Goal: Information Seeking & Learning: Compare options

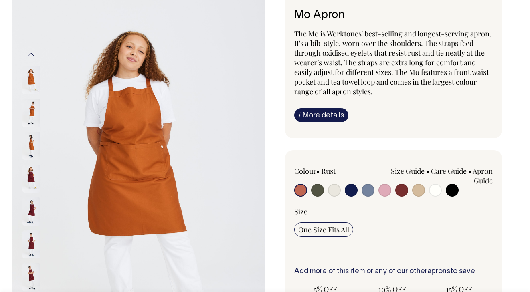
scroll to position [80, 0]
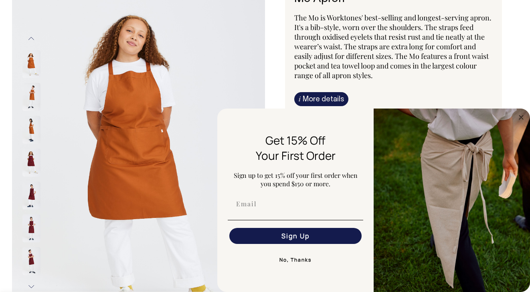
click at [33, 163] on img at bounding box center [31, 163] width 18 height 28
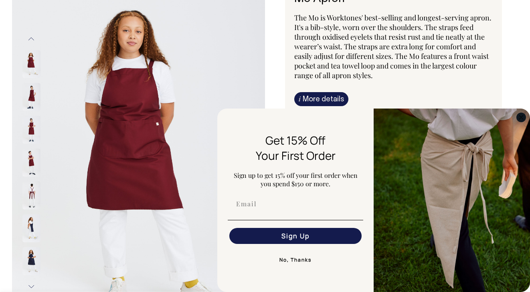
click at [520, 117] on circle "Close dialog" at bounding box center [521, 117] width 9 height 9
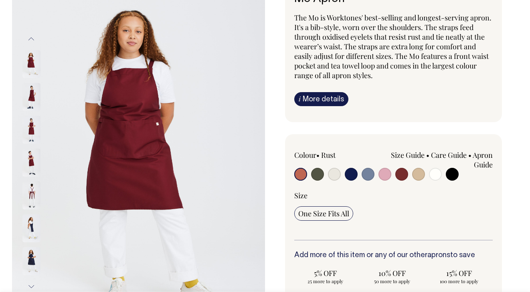
click at [30, 226] on img at bounding box center [31, 228] width 18 height 28
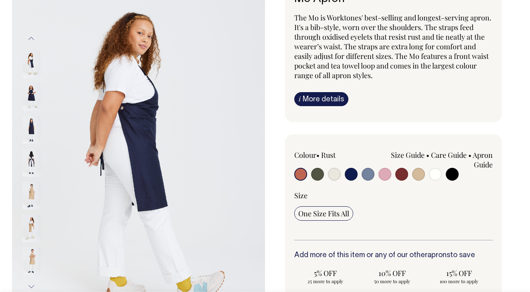
click at [31, 161] on img at bounding box center [31, 163] width 18 height 28
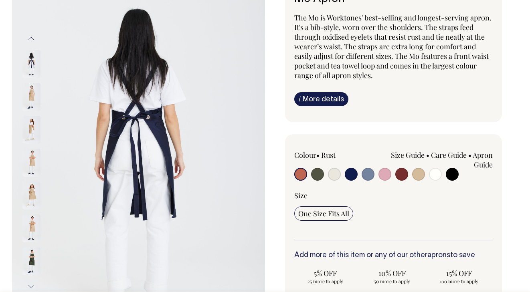
click at [30, 257] on img at bounding box center [31, 261] width 18 height 28
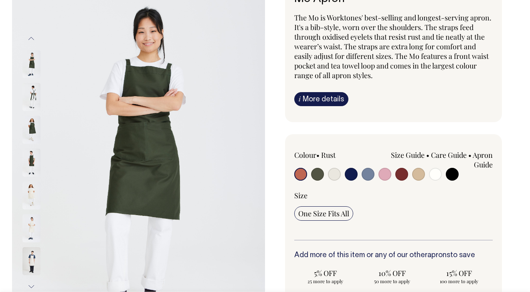
scroll to position [96, 0]
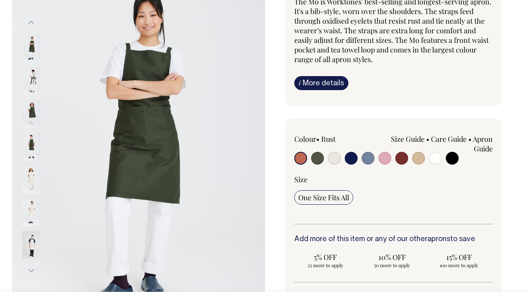
click at [349, 158] on input "radio" at bounding box center [351, 158] width 13 height 13
radio input "true"
select select "Dark Navy"
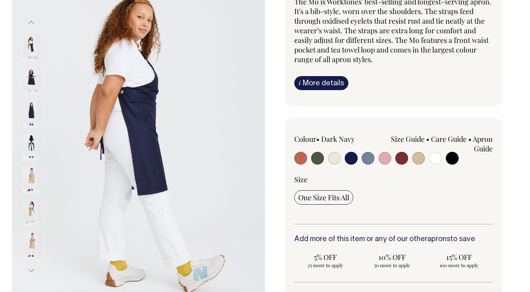
click at [317, 159] on input "radio" at bounding box center [317, 158] width 13 height 13
radio input "true"
select select "Olive"
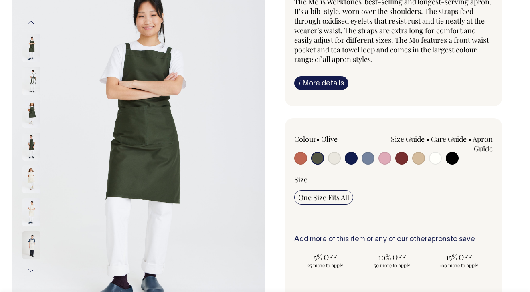
click at [404, 159] on input "radio" at bounding box center [401, 158] width 13 height 13
radio input "true"
select select "Burgundy"
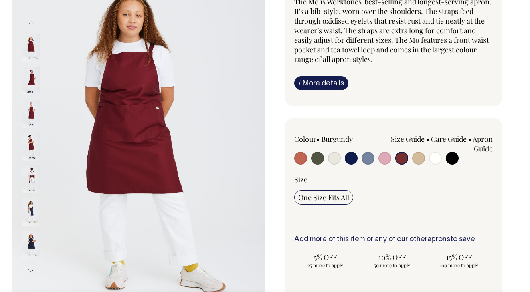
click at [455, 156] on input "radio" at bounding box center [452, 158] width 13 height 13
radio input "true"
select select "Black"
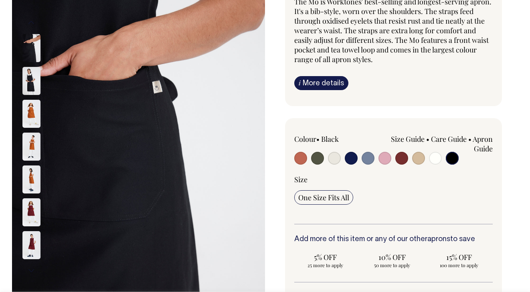
click at [315, 158] on input "radio" at bounding box center [317, 158] width 13 height 13
radio input "true"
select select "Olive"
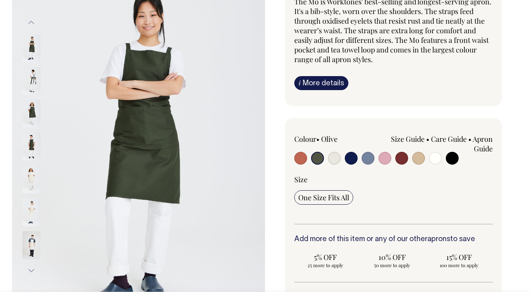
click at [328, 152] on input "radio" at bounding box center [334, 158] width 13 height 13
radio input "true"
select select "Natural"
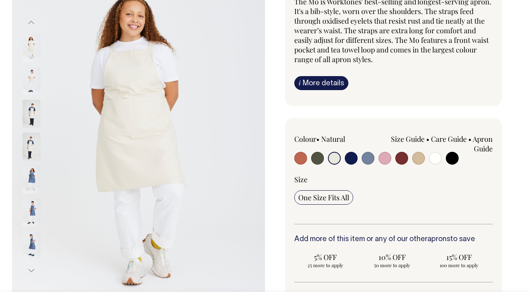
click at [345, 152] on input "radio" at bounding box center [351, 158] width 13 height 13
radio input "true"
select select "Dark Navy"
click at [362, 152] on input "radio" at bounding box center [368, 158] width 13 height 13
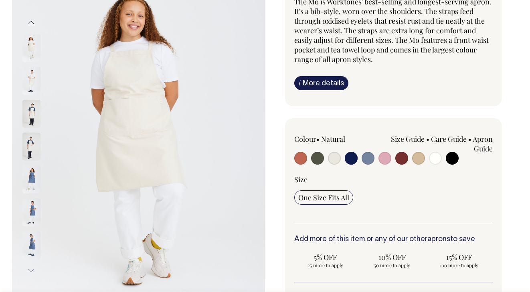
radio input "true"
select select "Blue/Grey"
click at [320, 160] on input "radio" at bounding box center [317, 158] width 13 height 13
radio input "true"
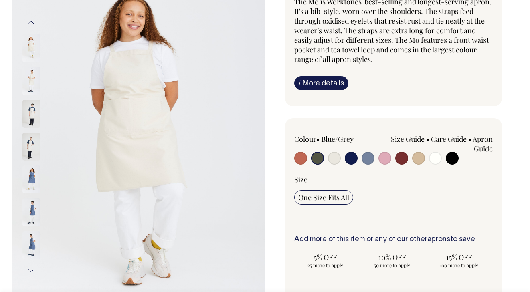
radio input "true"
select select "Olive"
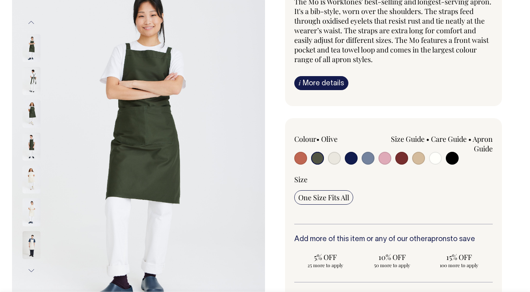
click at [35, 78] on img at bounding box center [31, 81] width 18 height 28
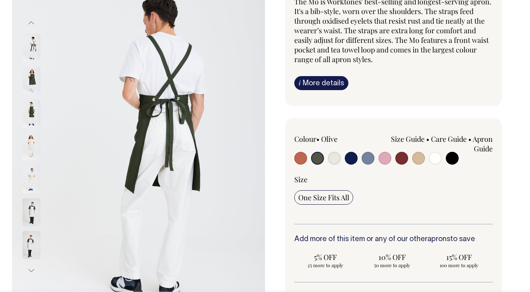
click at [34, 84] on img at bounding box center [31, 81] width 18 height 28
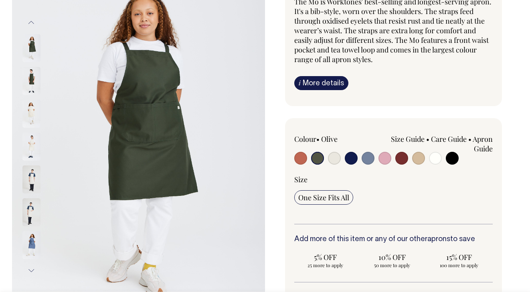
click at [32, 81] on img at bounding box center [31, 81] width 18 height 28
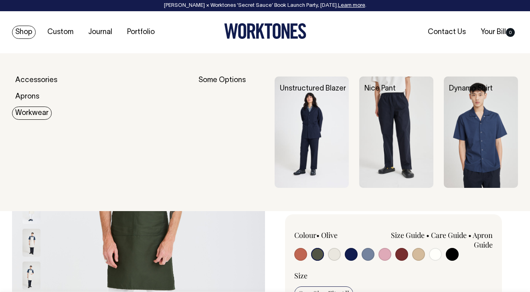
click at [309, 147] on img at bounding box center [312, 132] width 74 height 111
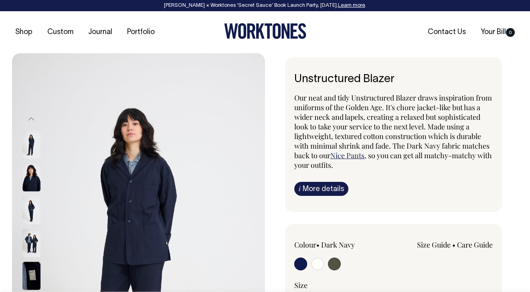
click at [33, 246] on img at bounding box center [31, 243] width 18 height 28
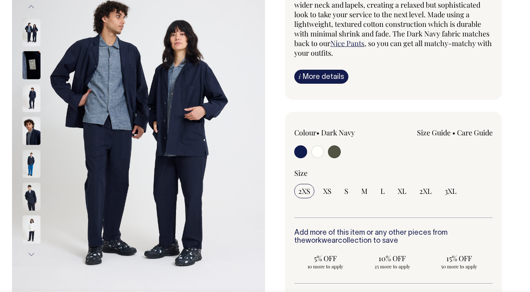
scroll to position [96, 0]
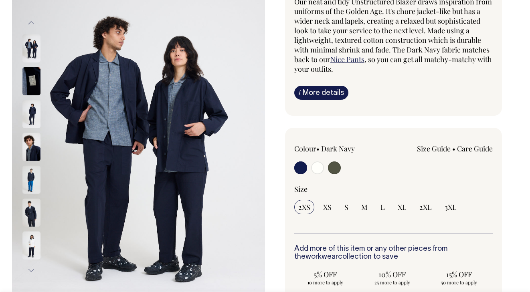
click at [323, 91] on link "i More details" at bounding box center [321, 93] width 54 height 14
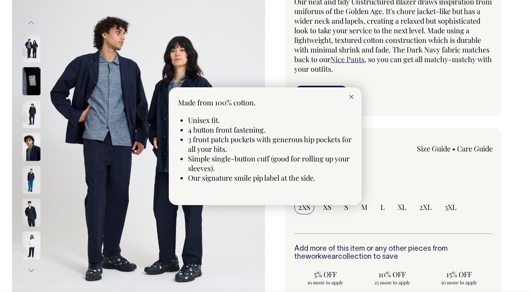
click at [352, 95] on line at bounding box center [351, 97] width 4 height 4
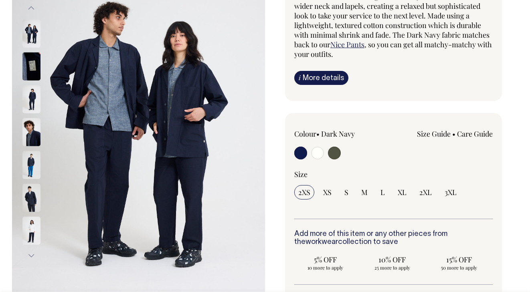
scroll to position [112, 0]
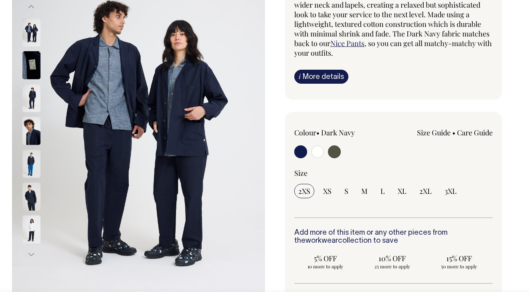
click at [437, 134] on link "Size Guide" at bounding box center [434, 133] width 34 height 10
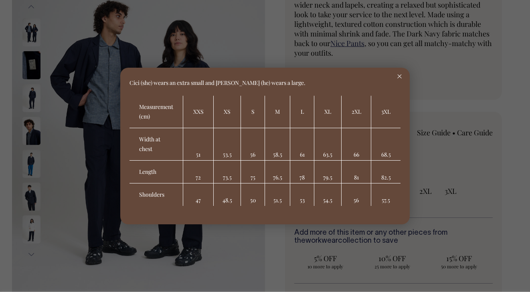
click at [401, 76] on icon at bounding box center [399, 77] width 4 height 4
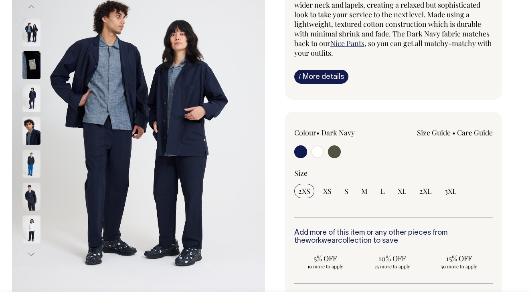
click at [33, 231] on img at bounding box center [31, 229] width 18 height 28
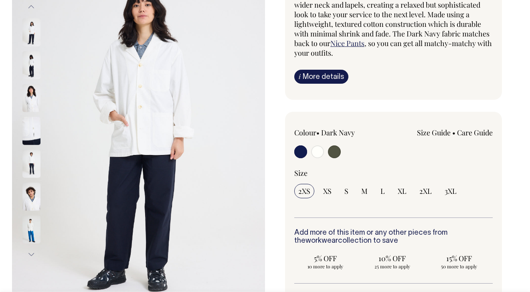
click at [335, 152] on input "radio" at bounding box center [334, 152] width 13 height 13
radio input "true"
select select "Olive"
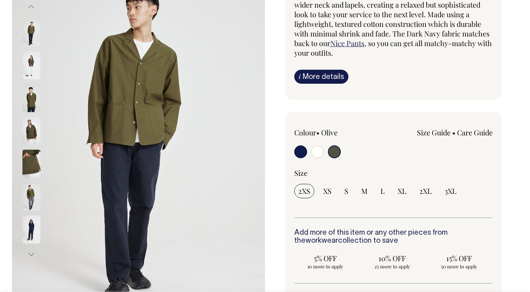
click at [33, 102] on img at bounding box center [31, 98] width 18 height 28
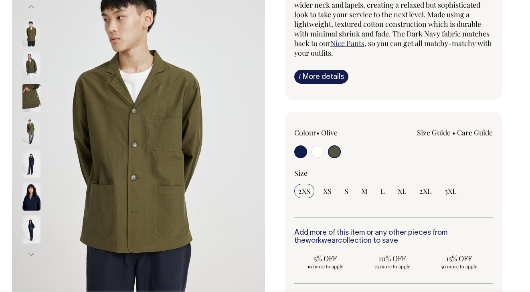
click at [32, 133] on img at bounding box center [31, 131] width 18 height 28
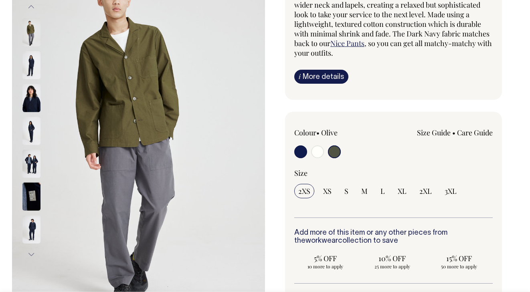
click at [439, 135] on link "Size Guide" at bounding box center [434, 133] width 34 height 10
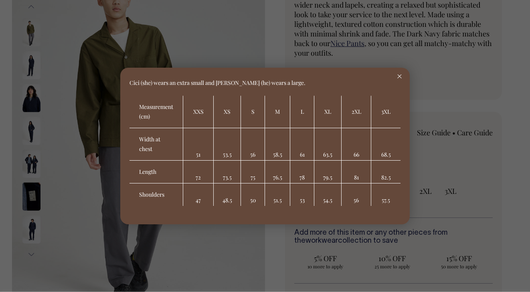
click at [402, 75] on div at bounding box center [399, 77] width 20 height 18
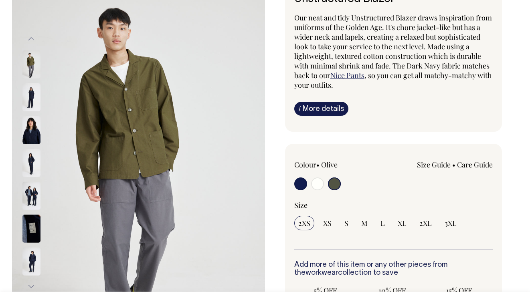
scroll to position [96, 0]
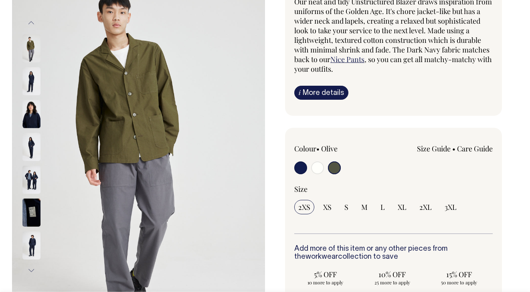
click at [477, 145] on link "Care Guide" at bounding box center [475, 149] width 36 height 10
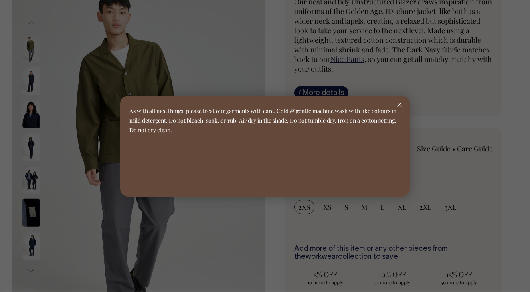
click at [399, 105] on line at bounding box center [400, 105] width 4 height 4
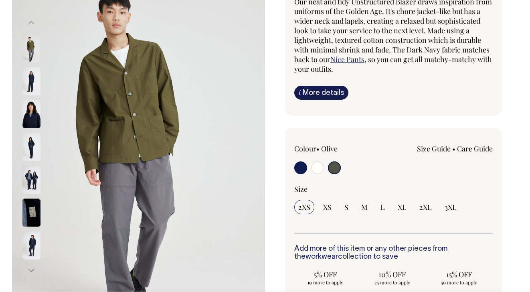
click at [32, 120] on img at bounding box center [31, 114] width 18 height 28
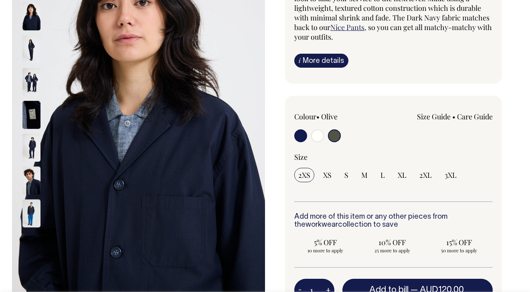
scroll to position [112, 0]
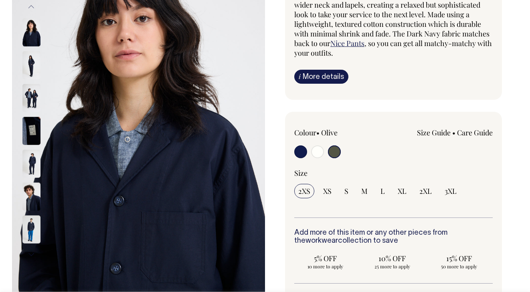
click at [364, 42] on link "Nice Pants" at bounding box center [347, 43] width 34 height 10
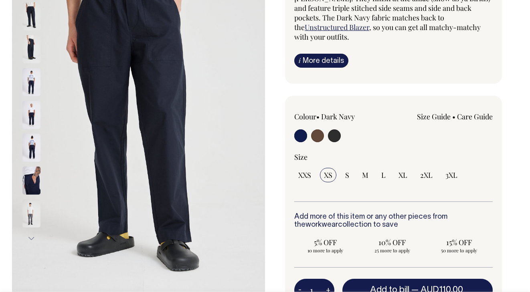
scroll to position [144, 0]
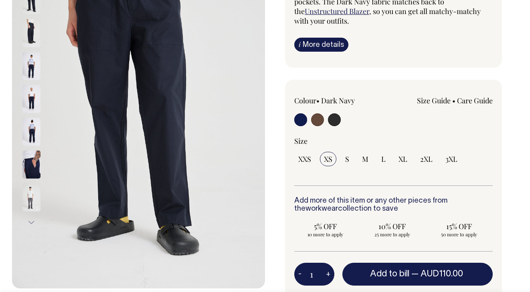
click at [31, 162] on img at bounding box center [31, 164] width 18 height 28
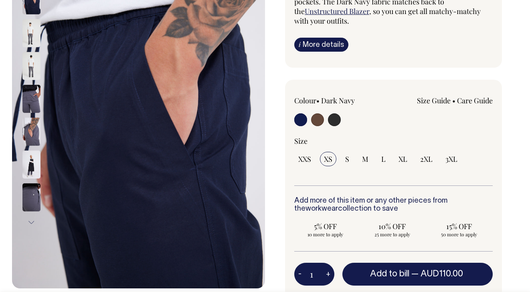
click at [34, 37] on img at bounding box center [31, 33] width 18 height 28
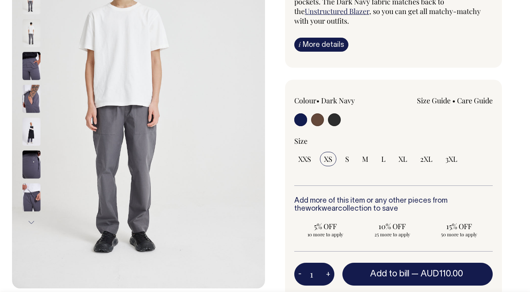
click at [28, 131] on img at bounding box center [31, 131] width 18 height 28
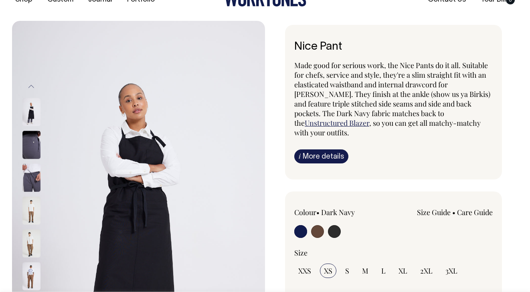
scroll to position [32, 0]
click at [29, 83] on button "Previous" at bounding box center [31, 87] width 12 height 18
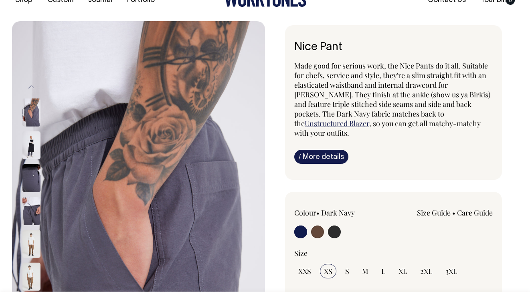
click at [36, 89] on button "Previous" at bounding box center [31, 87] width 12 height 18
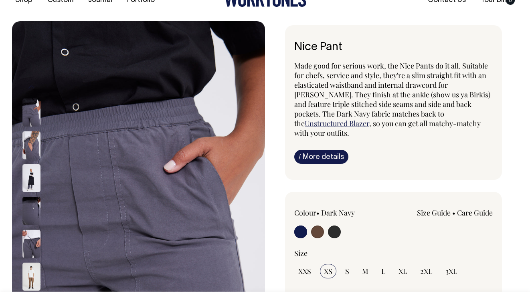
click at [32, 91] on button "Previous" at bounding box center [31, 87] width 12 height 18
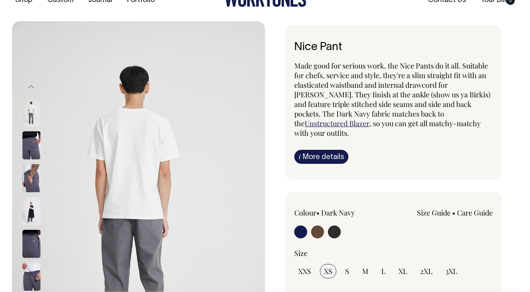
click at [32, 90] on button "Previous" at bounding box center [31, 87] width 12 height 18
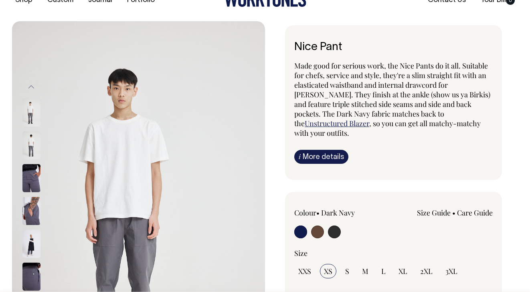
click at [32, 89] on button "Previous" at bounding box center [31, 87] width 12 height 18
click at [32, 86] on button "Previous" at bounding box center [31, 87] width 12 height 18
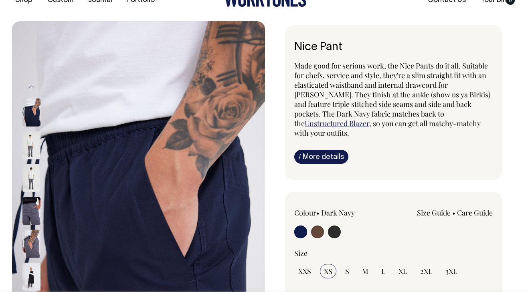
click at [32, 86] on button "Previous" at bounding box center [31, 87] width 12 height 18
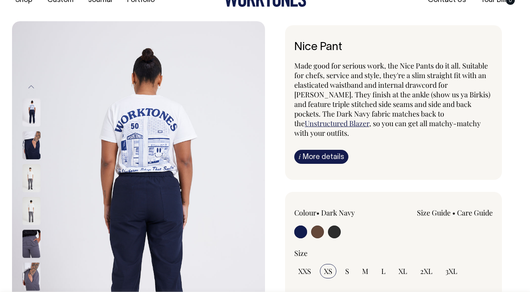
click at [425, 208] on link "Size Guide" at bounding box center [434, 213] width 34 height 10
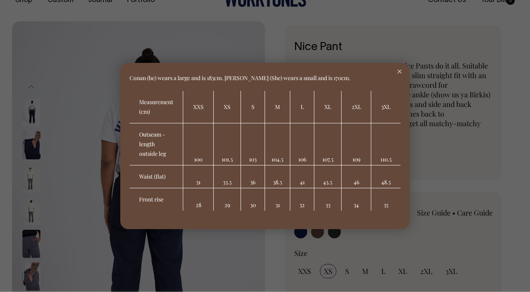
click at [400, 69] on div at bounding box center [399, 72] width 20 height 18
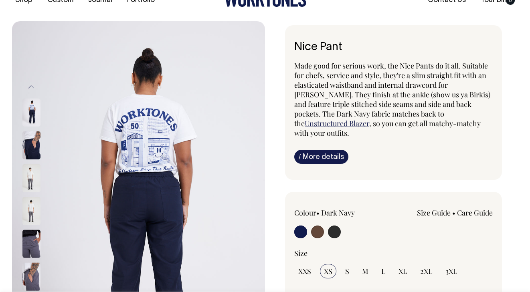
click at [30, 85] on button "Previous" at bounding box center [31, 87] width 12 height 18
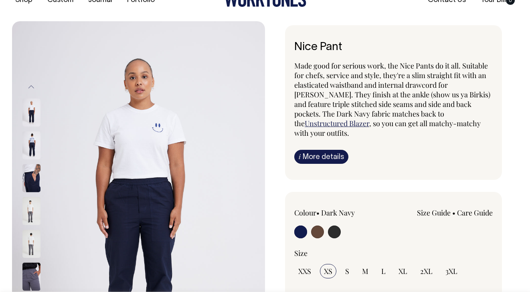
click at [30, 84] on button "Previous" at bounding box center [31, 87] width 12 height 18
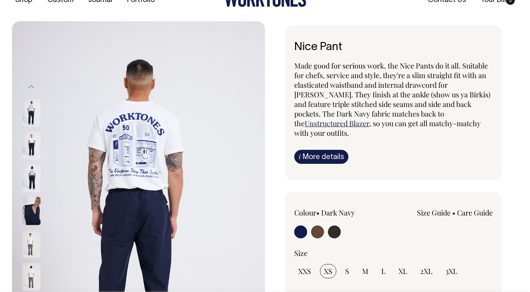
click at [475, 208] on link "Care Guide" at bounding box center [475, 213] width 36 height 10
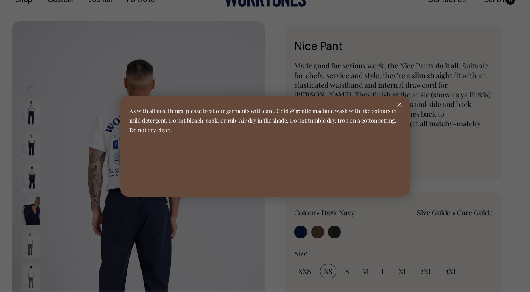
click at [434, 215] on div at bounding box center [265, 146] width 530 height 292
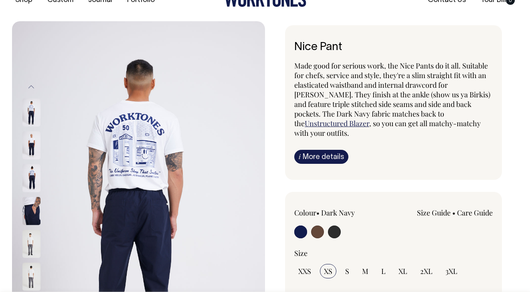
click at [435, 208] on link "Size Guide" at bounding box center [434, 213] width 34 height 10
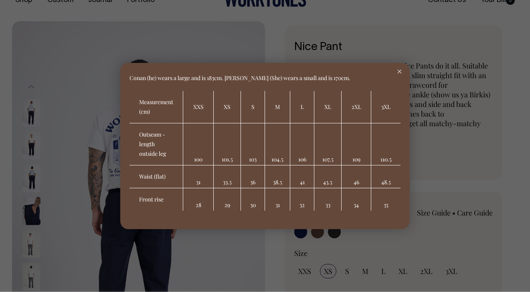
click at [401, 71] on icon at bounding box center [399, 72] width 4 height 4
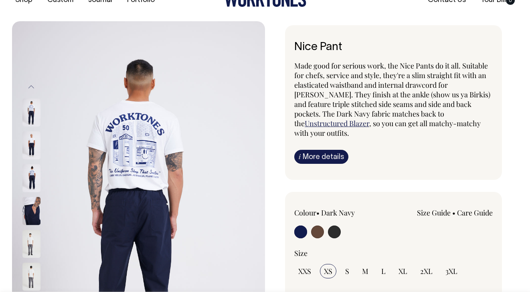
click at [426, 208] on link "Size Guide" at bounding box center [434, 213] width 34 height 10
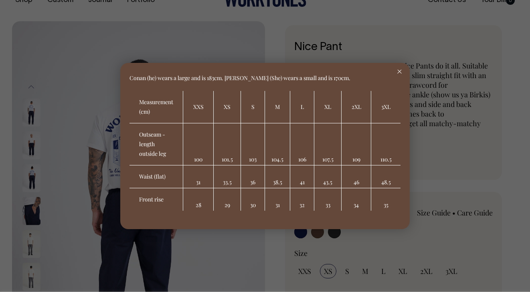
click at [398, 72] on icon at bounding box center [399, 72] width 4 height 4
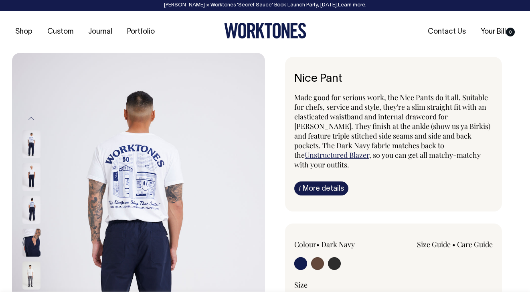
scroll to position [0, 0]
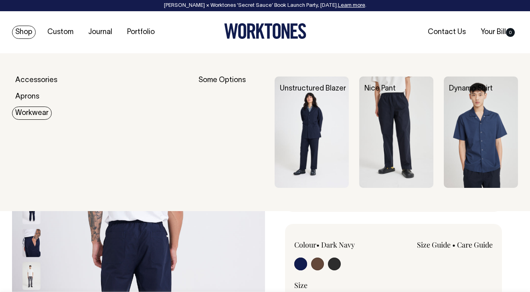
click at [307, 121] on img at bounding box center [312, 132] width 74 height 111
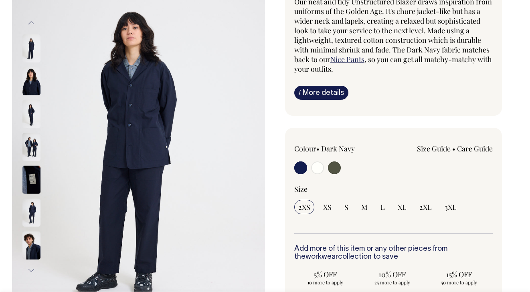
scroll to position [112, 0]
